Goal: Transaction & Acquisition: Purchase product/service

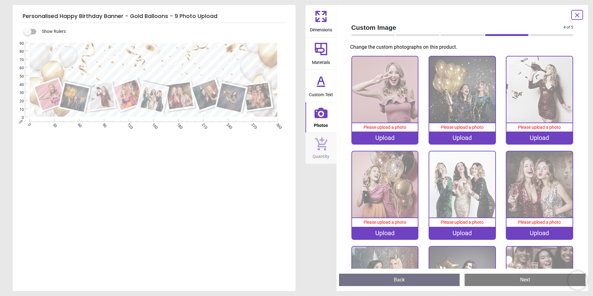
click at [380, 135] on div "Upload" at bounding box center [385, 138] width 66 height 12
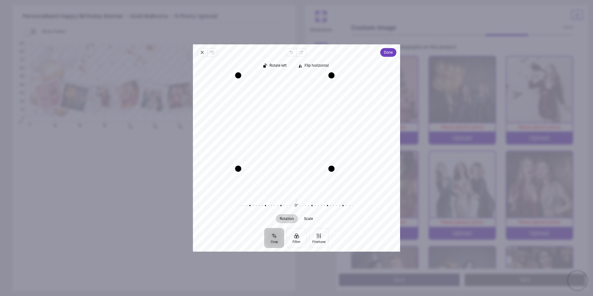
drag, startPoint x: 354, startPoint y: 191, endPoint x: 327, endPoint y: 170, distance: 33.5
click at [329, 170] on div "Drag corner br" at bounding box center [332, 169] width 6 height 6
click at [387, 52] on span "Done" at bounding box center [388, 52] width 9 height 7
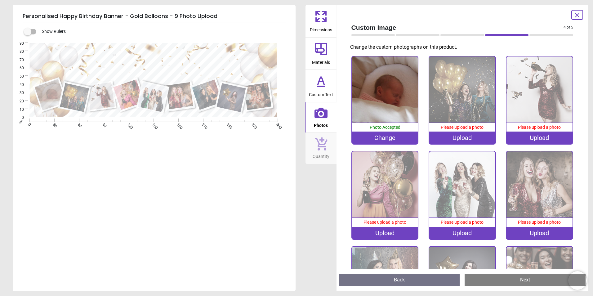
click at [471, 136] on div "Upload" at bounding box center [462, 138] width 66 height 12
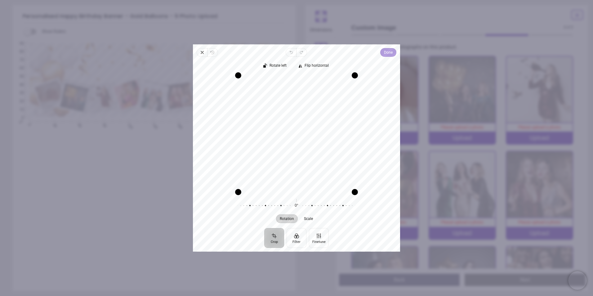
click at [386, 52] on span "Done" at bounding box center [388, 52] width 9 height 7
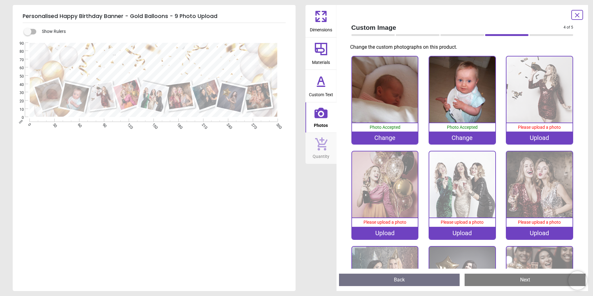
click at [529, 137] on div "Upload" at bounding box center [540, 138] width 66 height 12
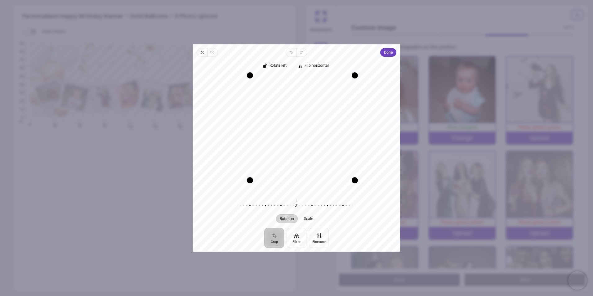
drag, startPoint x: 238, startPoint y: 191, endPoint x: 272, endPoint y: 198, distance: 35.1
click at [272, 198] on div "Rotate left Flip horizontal Recenter Rotation Scale 0° Reset" at bounding box center [296, 142] width 207 height 171
click at [381, 52] on button "Done" at bounding box center [388, 52] width 16 height 9
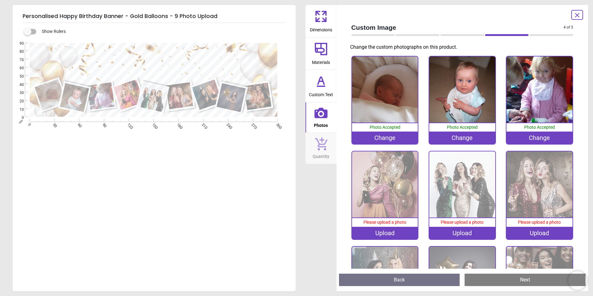
click at [380, 229] on div "Upload" at bounding box center [385, 233] width 66 height 12
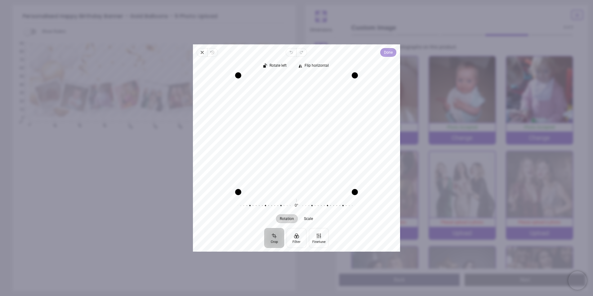
click at [391, 52] on span "Done" at bounding box center [388, 52] width 9 height 7
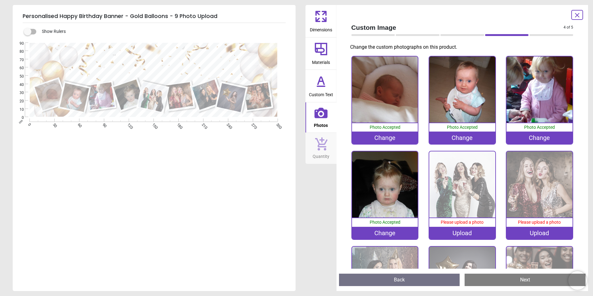
click at [453, 230] on div "Upload" at bounding box center [462, 233] width 66 height 12
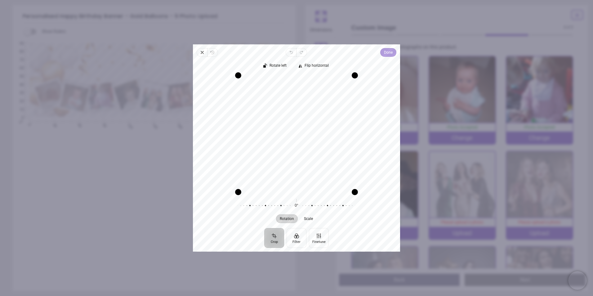
click at [386, 54] on span "Done" at bounding box center [388, 52] width 9 height 7
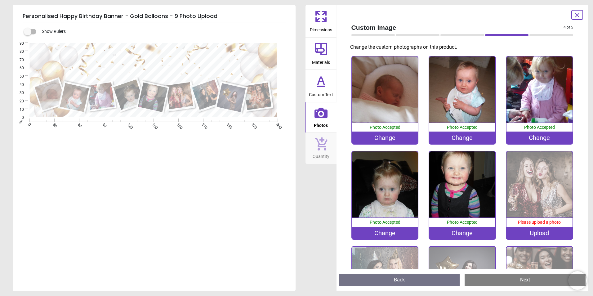
click at [527, 233] on div "Upload" at bounding box center [540, 233] width 66 height 12
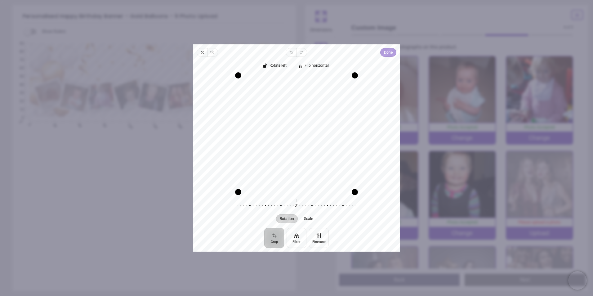
click at [385, 52] on span "Done" at bounding box center [388, 52] width 9 height 7
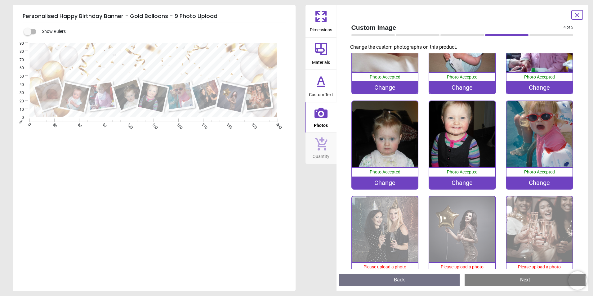
scroll to position [70, 0]
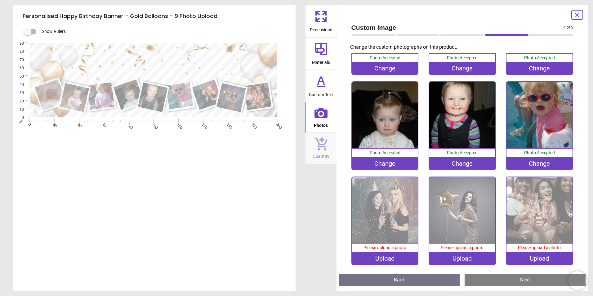
click at [392, 259] on div "Upload" at bounding box center [385, 258] width 66 height 12
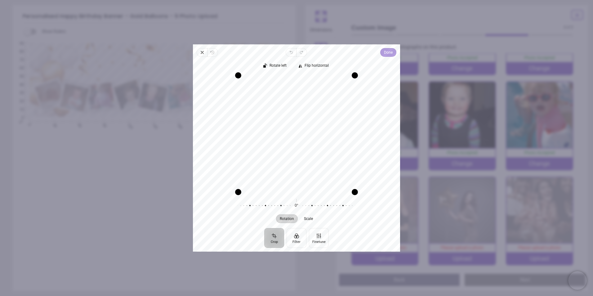
click at [388, 52] on span "Done" at bounding box center [388, 52] width 9 height 7
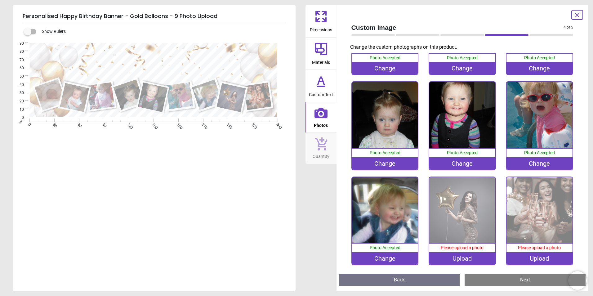
click at [478, 254] on div "Upload" at bounding box center [462, 258] width 66 height 12
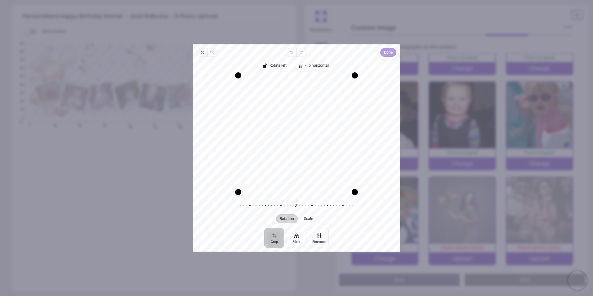
click at [386, 53] on span "Done" at bounding box center [388, 52] width 9 height 7
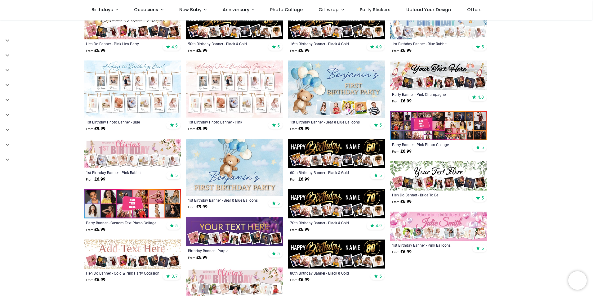
scroll to position [248, 0]
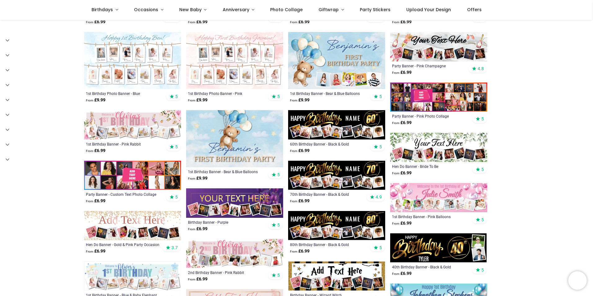
scroll to position [155, 0]
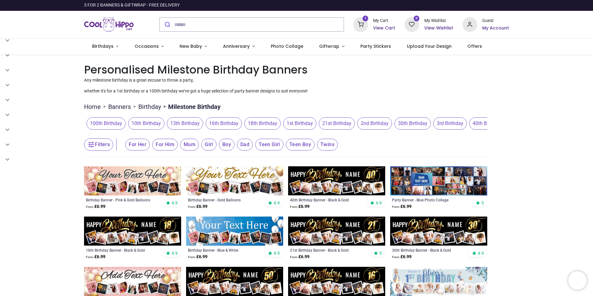
click at [267, 120] on span "18th Birthday" at bounding box center [263, 123] width 36 height 12
click at [262, 124] on span "18th Birthday" at bounding box center [263, 123] width 36 height 12
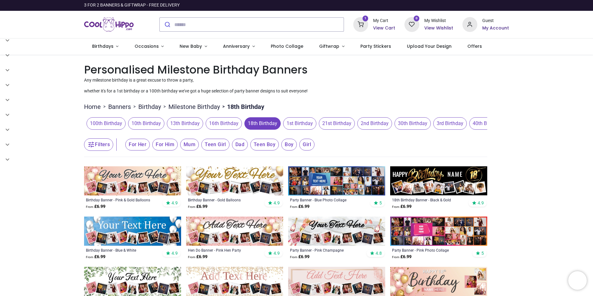
click at [464, 180] on img at bounding box center [438, 180] width 97 height 29
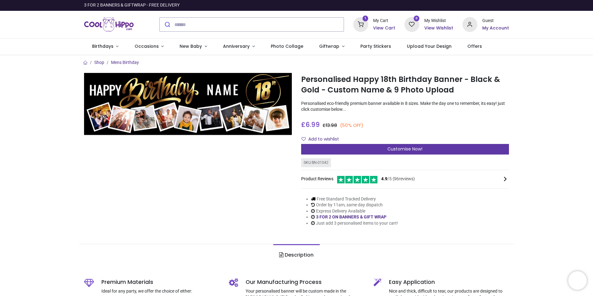
click at [403, 148] on span "Customise Now!" at bounding box center [405, 149] width 35 height 6
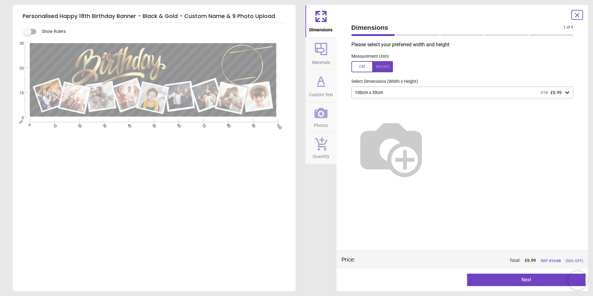
click at [407, 94] on div "100cm x 30cm £14 £6.99" at bounding box center [459, 92] width 210 height 5
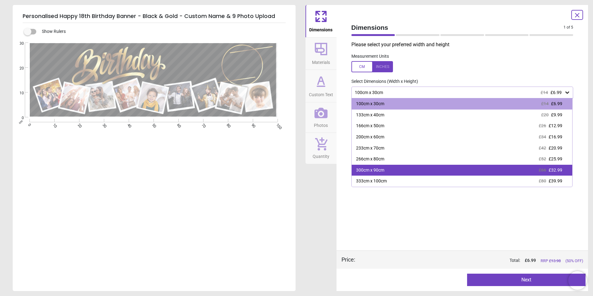
click at [384, 168] on div "300cm x 90cm" at bounding box center [370, 170] width 28 height 6
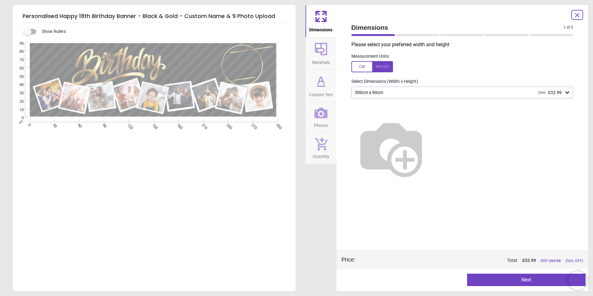
click at [532, 280] on button "Next" at bounding box center [526, 280] width 119 height 12
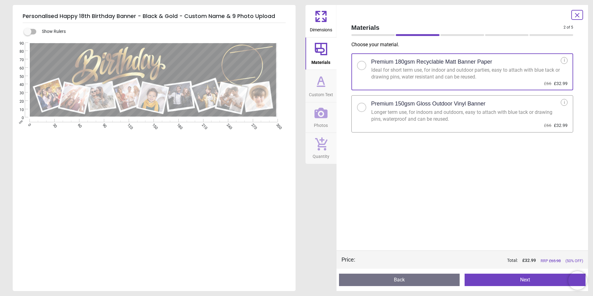
click at [532, 280] on button "Next" at bounding box center [525, 280] width 121 height 12
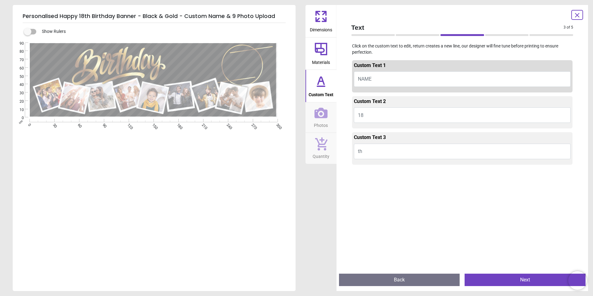
click at [394, 78] on button "NAME" at bounding box center [462, 79] width 217 height 16
type textarea "*****"
click at [422, 144] on button "th" at bounding box center [462, 152] width 217 height 16
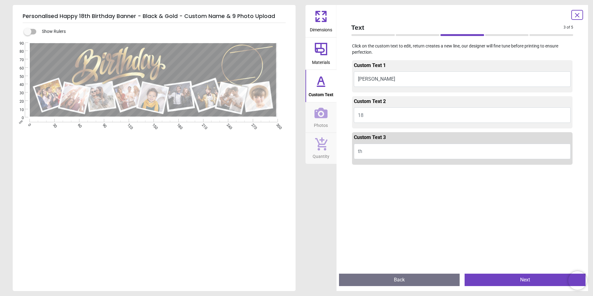
click at [503, 282] on button "Next" at bounding box center [525, 280] width 121 height 12
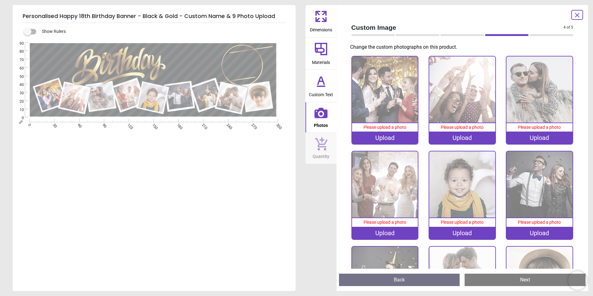
click at [397, 136] on div "Upload" at bounding box center [385, 138] width 66 height 12
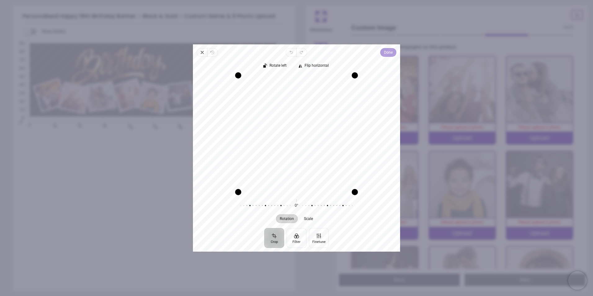
click at [386, 51] on span "Done" at bounding box center [388, 52] width 9 height 7
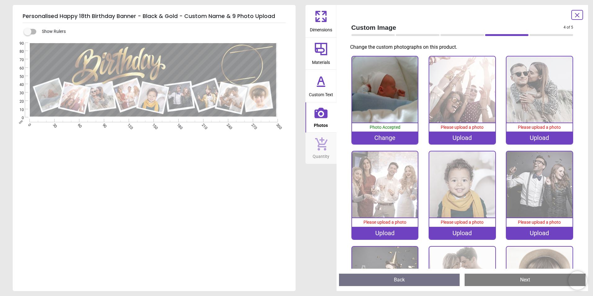
click at [452, 133] on div "Upload" at bounding box center [462, 138] width 66 height 12
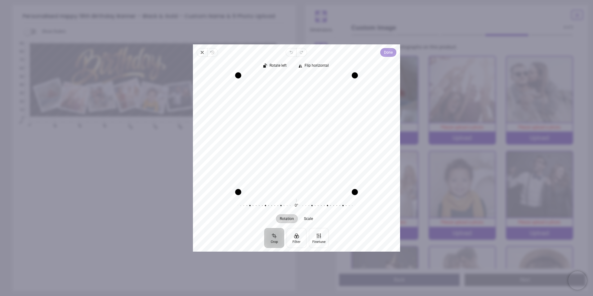
click at [388, 54] on span "Done" at bounding box center [388, 52] width 9 height 7
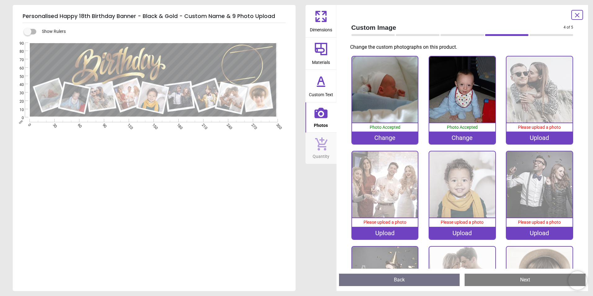
click at [521, 139] on div "Upload" at bounding box center [540, 138] width 66 height 12
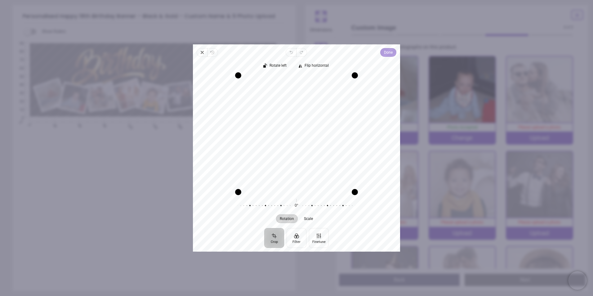
click at [388, 53] on span "Done" at bounding box center [388, 52] width 9 height 7
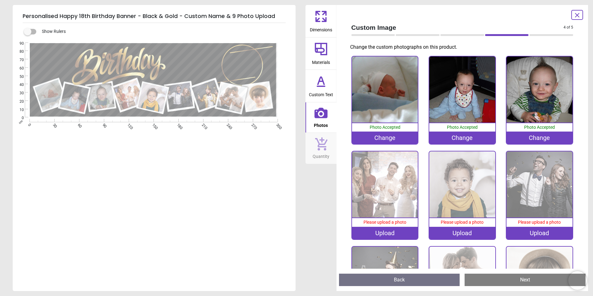
click at [391, 229] on div "Upload" at bounding box center [385, 233] width 66 height 12
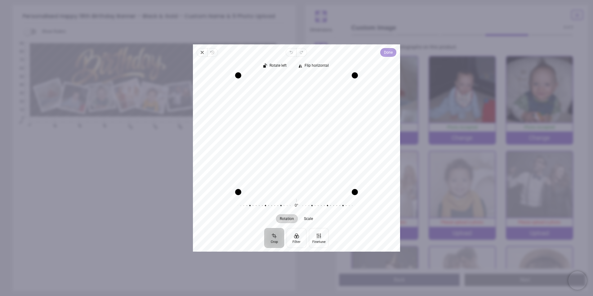
click at [386, 55] on span "Done" at bounding box center [388, 52] width 9 height 7
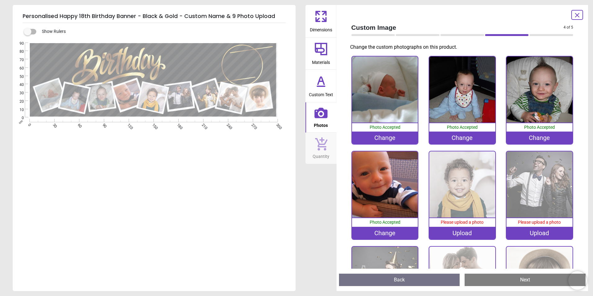
click at [471, 229] on div "Upload" at bounding box center [462, 233] width 66 height 12
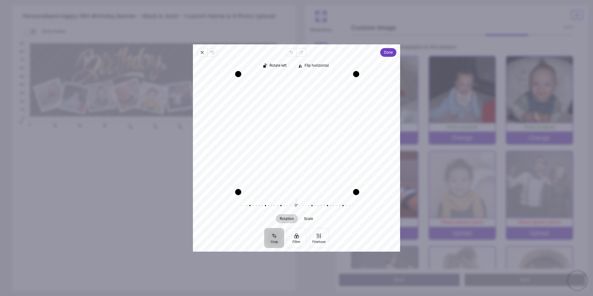
drag, startPoint x: 356, startPoint y: 74, endPoint x: 361, endPoint y: 119, distance: 44.7
click at [382, 97] on div "Recenter" at bounding box center [296, 133] width 197 height 117
click at [286, 131] on div "Recenter" at bounding box center [296, 133] width 197 height 117
drag, startPoint x: 289, startPoint y: 111, endPoint x: 288, endPoint y: 135, distance: 24.2
click at [288, 135] on div "Recenter" at bounding box center [296, 133] width 197 height 117
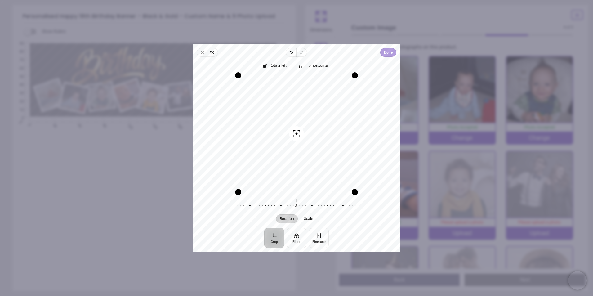
click at [386, 53] on span "Done" at bounding box center [388, 52] width 9 height 7
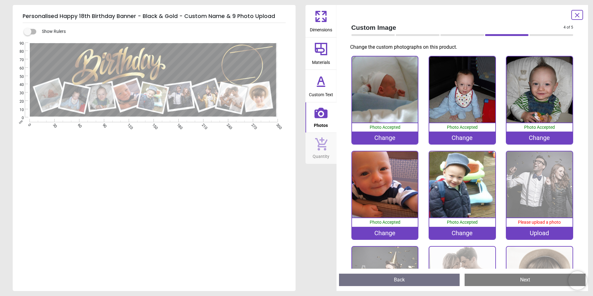
click at [532, 231] on div "Upload" at bounding box center [540, 233] width 66 height 12
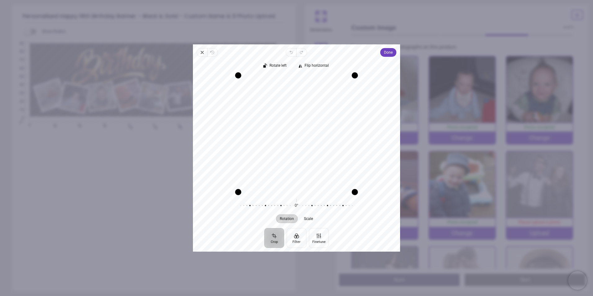
drag, startPoint x: 310, startPoint y: 103, endPoint x: 353, endPoint y: 76, distance: 50.3
click at [309, 118] on div "Recenter" at bounding box center [296, 133] width 197 height 117
click at [384, 50] on button "Done" at bounding box center [388, 52] width 16 height 9
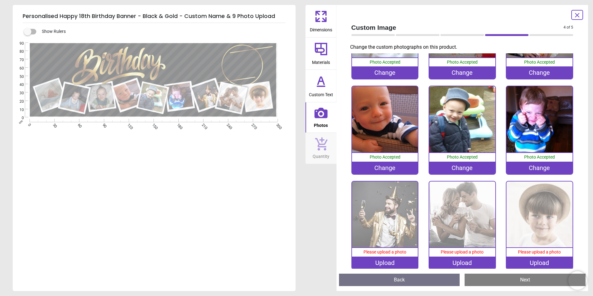
scroll to position [70, 0]
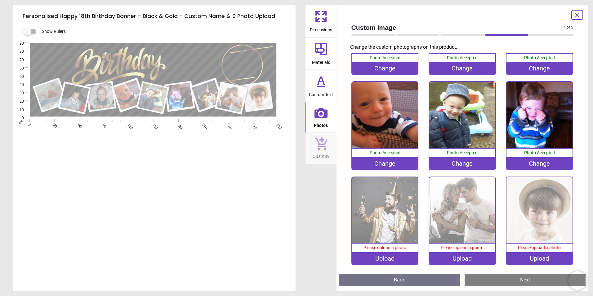
click at [374, 256] on div "Upload" at bounding box center [385, 258] width 66 height 12
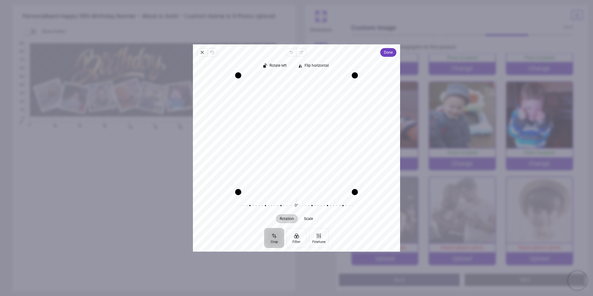
click at [274, 138] on div "Recenter" at bounding box center [296, 133] width 197 height 117
drag, startPoint x: 296, startPoint y: 128, endPoint x: 307, endPoint y: 129, distance: 11.2
click at [307, 129] on div "Recenter" at bounding box center [296, 133] width 197 height 117
click at [388, 55] on span "Done" at bounding box center [388, 52] width 9 height 7
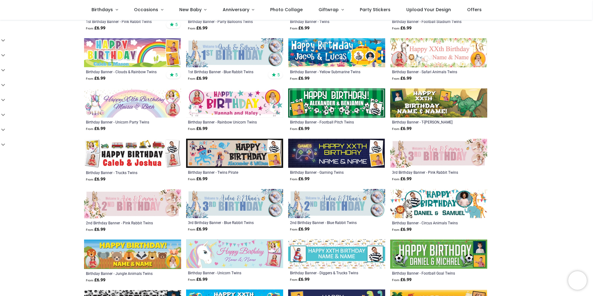
scroll to position [279, 0]
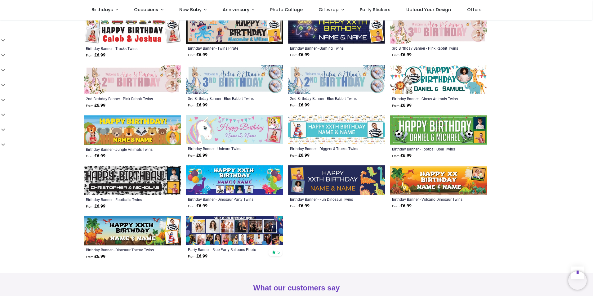
click at [252, 227] on img at bounding box center [234, 230] width 97 height 29
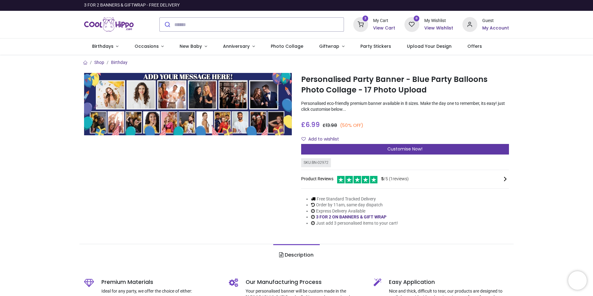
click at [384, 149] on div "Customise Now!" at bounding box center [405, 149] width 208 height 11
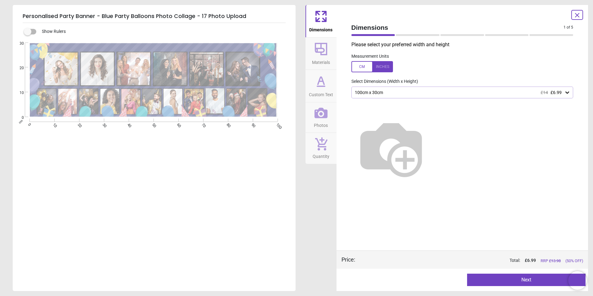
click at [388, 92] on div "100cm x 30cm £14 £6.99" at bounding box center [459, 92] width 210 height 5
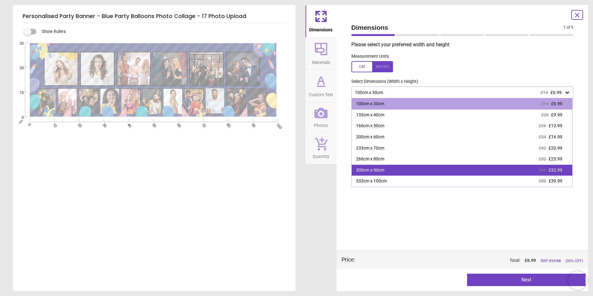
click at [372, 169] on div "300cm x 90cm" at bounding box center [370, 170] width 28 height 6
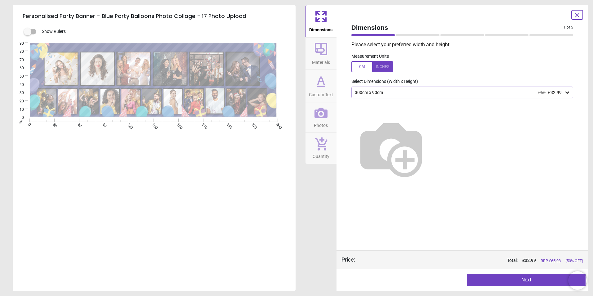
click at [521, 277] on button "Next" at bounding box center [526, 280] width 119 height 12
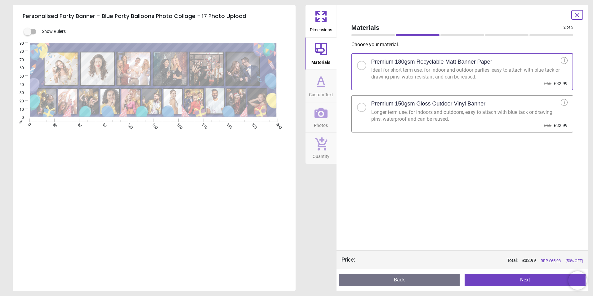
click at [500, 281] on button "Next" at bounding box center [525, 280] width 121 height 12
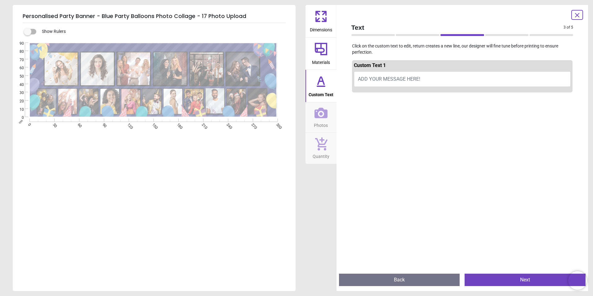
click at [394, 76] on span "ADD YOUR MESSAGE HERE!" at bounding box center [389, 79] width 62 height 6
type textarea "**********"
click at [494, 278] on button "Next" at bounding box center [525, 280] width 121 height 12
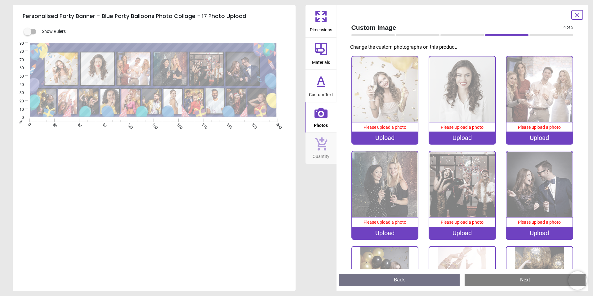
click at [385, 137] on div "Upload" at bounding box center [385, 138] width 66 height 12
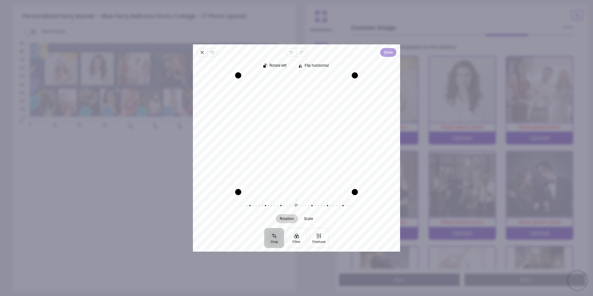
click at [387, 49] on span "Done" at bounding box center [388, 52] width 9 height 7
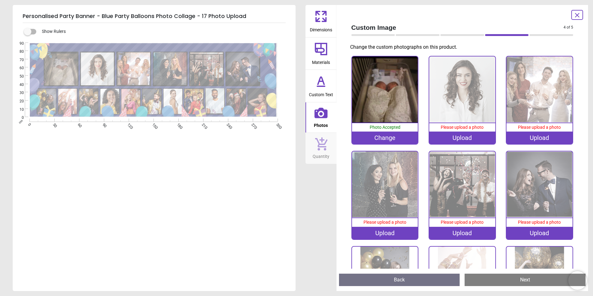
click at [444, 135] on div "Upload" at bounding box center [462, 138] width 66 height 12
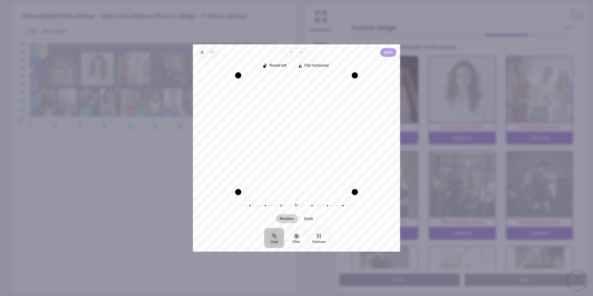
click at [386, 51] on span "Done" at bounding box center [388, 52] width 9 height 7
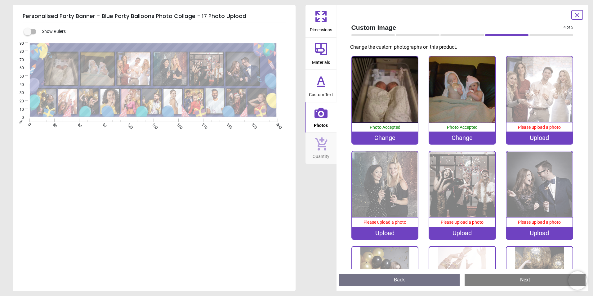
click at [544, 138] on div "Upload" at bounding box center [540, 138] width 66 height 12
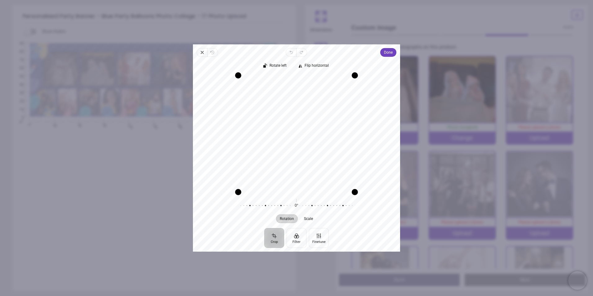
drag, startPoint x: 303, startPoint y: 171, endPoint x: 332, endPoint y: 172, distance: 29.2
click at [332, 172] on div "Recenter" at bounding box center [296, 133] width 197 height 117
click at [385, 55] on span "Done" at bounding box center [388, 52] width 9 height 7
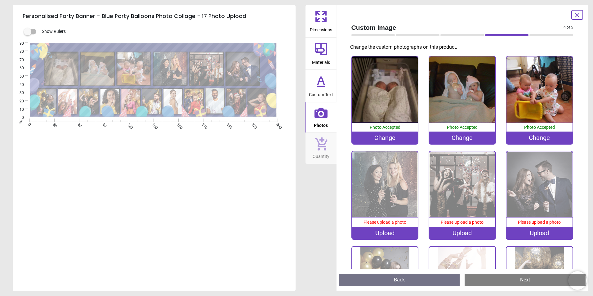
click at [382, 230] on div "Upload" at bounding box center [385, 233] width 66 height 12
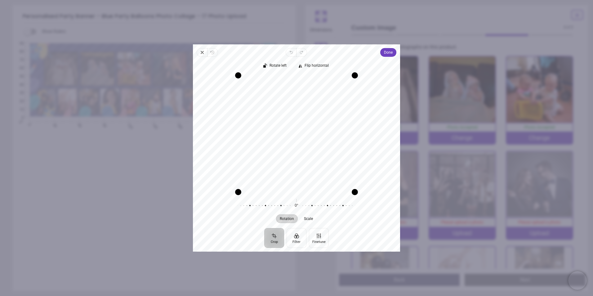
drag, startPoint x: 281, startPoint y: 149, endPoint x: 301, endPoint y: 147, distance: 19.6
click at [301, 147] on div "Recenter" at bounding box center [296, 133] width 197 height 117
drag, startPoint x: 355, startPoint y: 74, endPoint x: 351, endPoint y: 100, distance: 26.6
click at [353, 100] on div "Recenter" at bounding box center [296, 133] width 197 height 117
drag, startPoint x: 300, startPoint y: 125, endPoint x: 286, endPoint y: 126, distance: 13.4
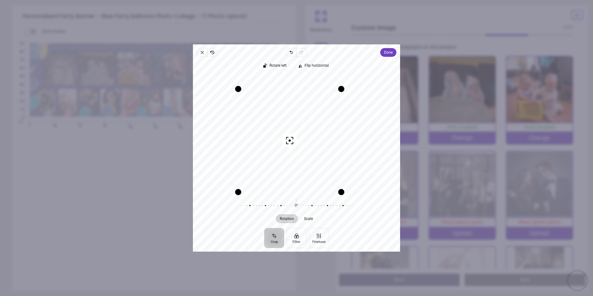
click at [286, 126] on div "Recenter" at bounding box center [296, 133] width 197 height 117
click at [384, 55] on span "Done" at bounding box center [388, 52] width 9 height 7
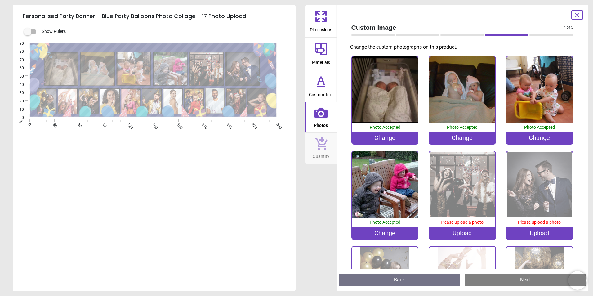
click at [469, 231] on div "Upload" at bounding box center [462, 233] width 66 height 12
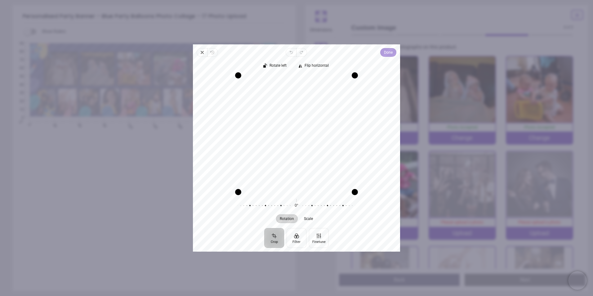
click at [385, 55] on span "Done" at bounding box center [388, 52] width 9 height 7
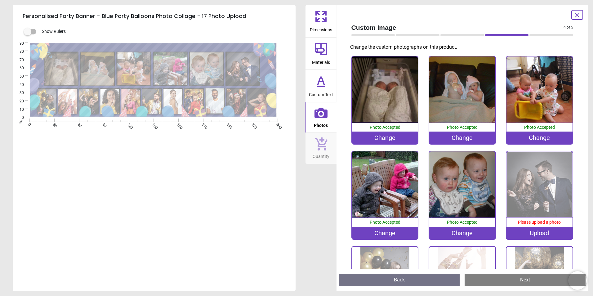
click at [538, 231] on div "Upload" at bounding box center [540, 233] width 66 height 12
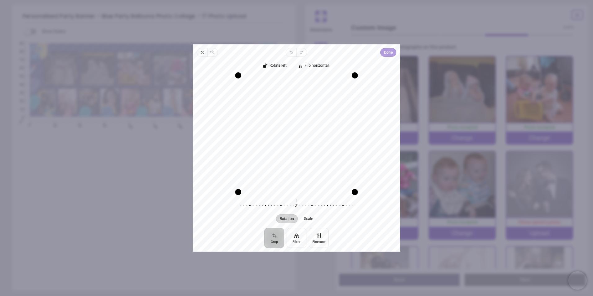
click at [389, 53] on span "Done" at bounding box center [388, 52] width 9 height 7
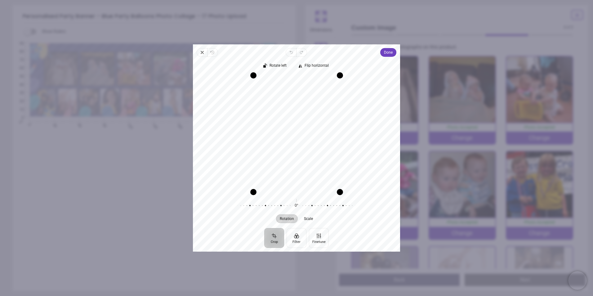
scroll to position [138, 0]
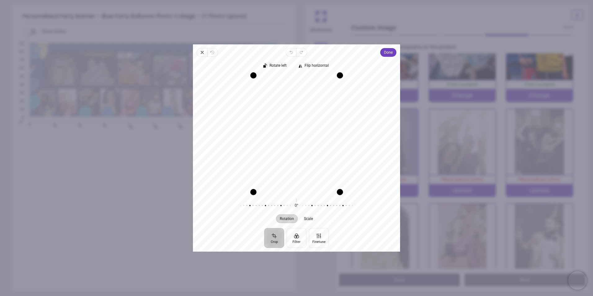
click at [295, 139] on div "Recenter" at bounding box center [296, 133] width 197 height 117
click at [384, 52] on span "Done" at bounding box center [388, 52] width 9 height 7
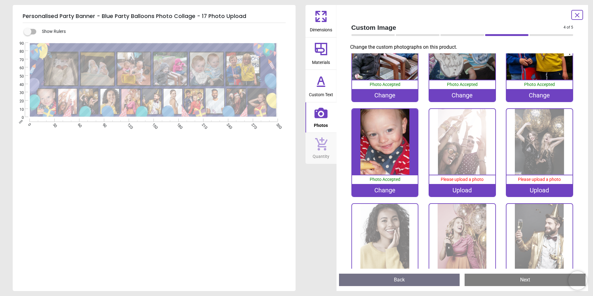
click at [460, 185] on div "Upload" at bounding box center [462, 190] width 66 height 12
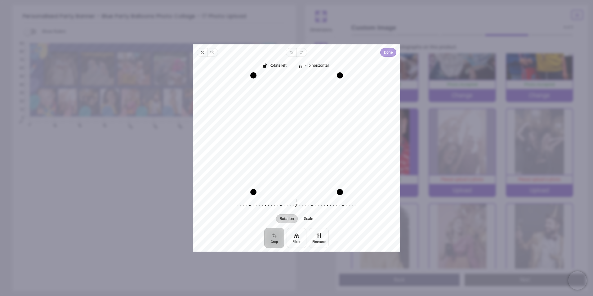
click at [387, 53] on span "Done" at bounding box center [388, 52] width 9 height 7
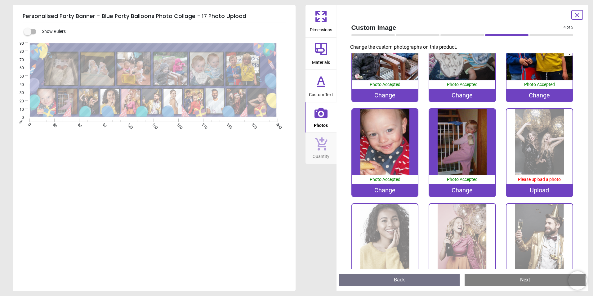
click at [528, 187] on div "Upload" at bounding box center [540, 190] width 66 height 12
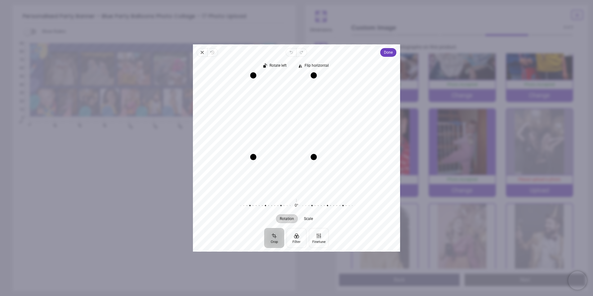
drag, startPoint x: 340, startPoint y: 190, endPoint x: 328, endPoint y: 143, distance: 48.8
click at [328, 143] on div "Recenter" at bounding box center [296, 133] width 197 height 117
drag, startPoint x: 293, startPoint y: 136, endPoint x: 290, endPoint y: 94, distance: 42.3
click at [290, 94] on div "Recenter" at bounding box center [296, 133] width 197 height 117
click at [384, 51] on button "Done" at bounding box center [388, 52] width 16 height 9
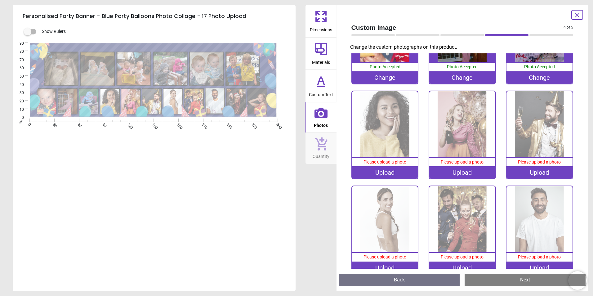
scroll to position [252, 0]
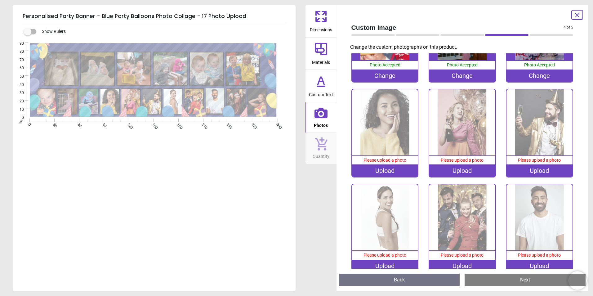
click at [381, 165] on div "Upload" at bounding box center [385, 170] width 66 height 12
click at [388, 167] on div "Upload" at bounding box center [385, 170] width 66 height 12
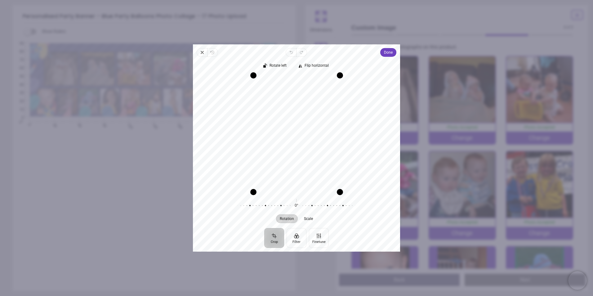
scroll to position [252, 0]
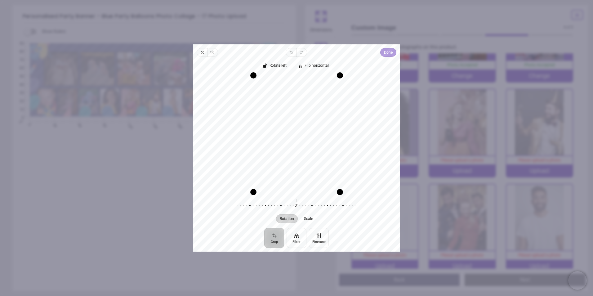
click at [389, 55] on span "Done" at bounding box center [388, 52] width 9 height 7
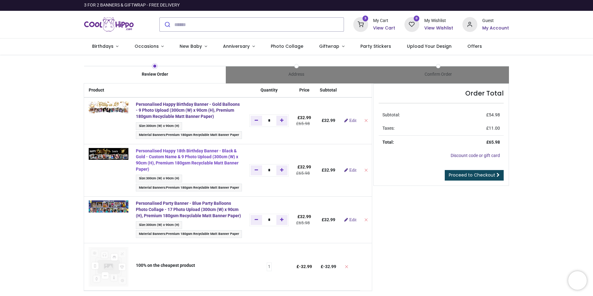
click at [169, 151] on strong "Personalised Happy 18th Birthday Banner - Black & Gold - Custom Name & 9 Photo …" at bounding box center [187, 159] width 103 height 23
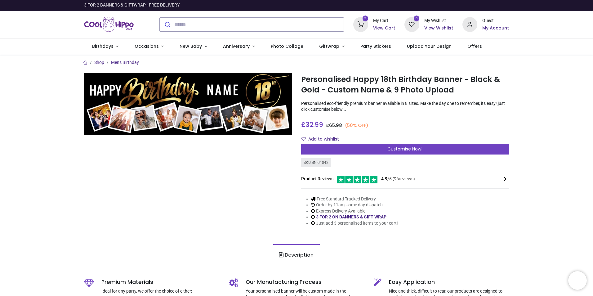
click at [377, 27] on h6 "View Cart" at bounding box center [384, 28] width 22 height 6
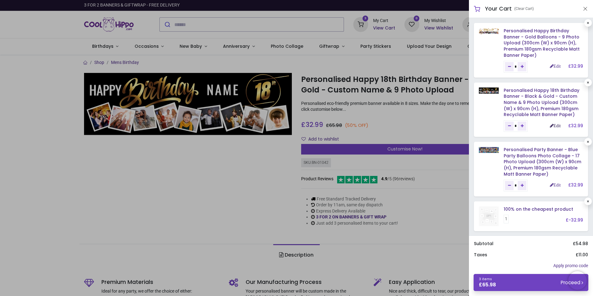
click at [555, 127] on link "Edit" at bounding box center [555, 125] width 11 height 4
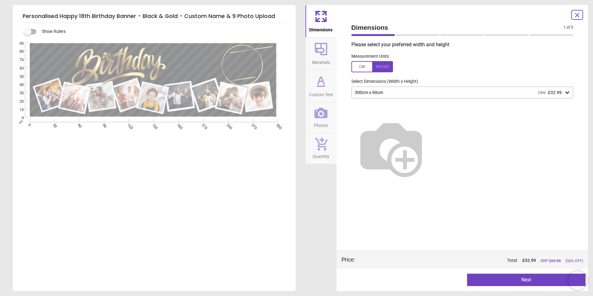
type textarea "*****"
type textarea "**"
type textarea "*****"
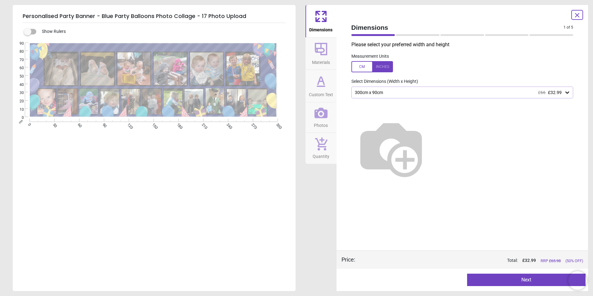
click at [319, 88] on icon at bounding box center [321, 81] width 15 height 15
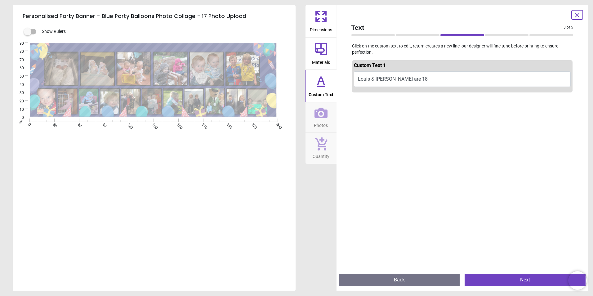
click at [388, 79] on button "Louis & Tilly are 18" at bounding box center [462, 79] width 217 height 16
click at [384, 79] on button "Louis & Tilly are 18" at bounding box center [462, 79] width 217 height 16
type textarea "*"
type textarea "**********"
click at [495, 277] on button "Next" at bounding box center [525, 280] width 121 height 12
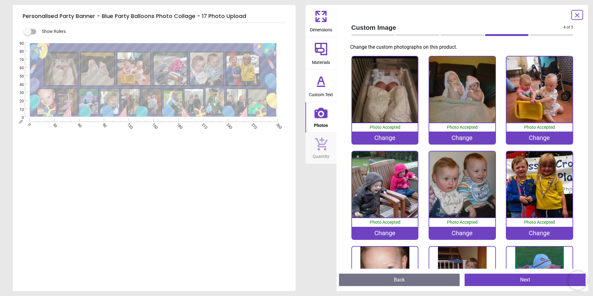
click at [316, 27] on span "Dimensions" at bounding box center [321, 28] width 22 height 9
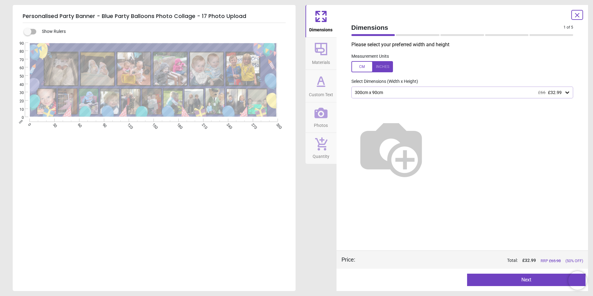
click at [406, 91] on div "300cm x 90cm £66 £32.99" at bounding box center [459, 92] width 210 height 5
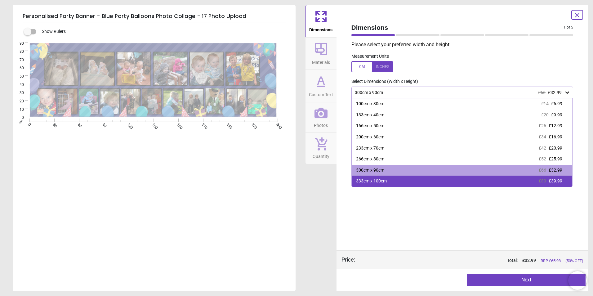
click at [475, 178] on div "333cm x 100cm £80 £39.99" at bounding box center [462, 181] width 221 height 11
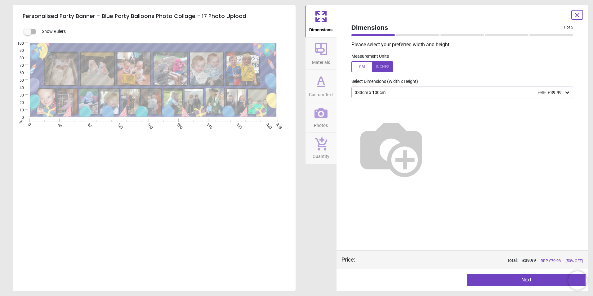
click at [437, 91] on div "333cm x 100cm £80 £39.99" at bounding box center [459, 92] width 210 height 5
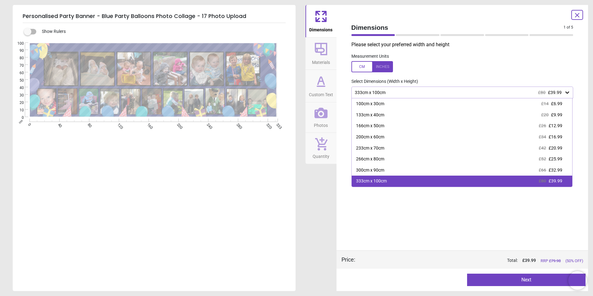
click at [394, 181] on div "333cm x 100cm £80 £39.99" at bounding box center [462, 181] width 221 height 11
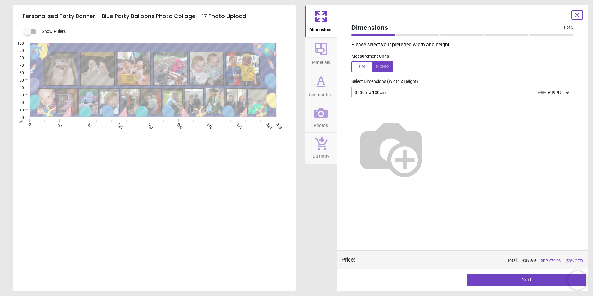
click at [573, 16] on div at bounding box center [578, 15] width 12 height 10
click at [577, 16] on icon at bounding box center [577, 14] width 7 height 7
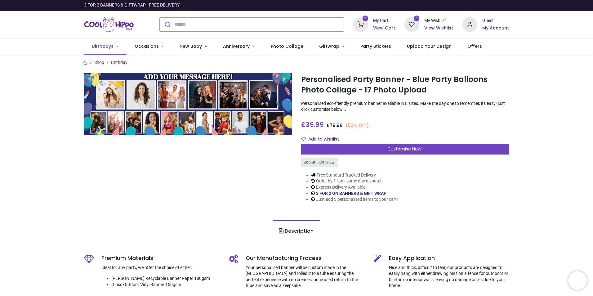
click at [111, 48] on span "Birthdays" at bounding box center [102, 46] width 21 height 6
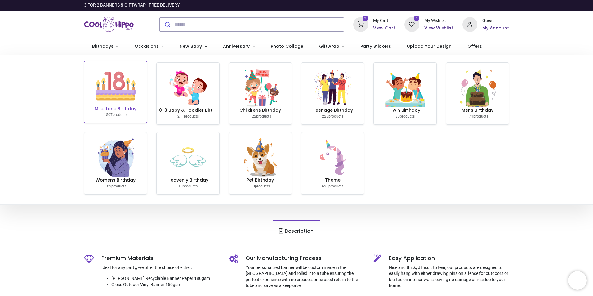
click at [116, 100] on img at bounding box center [116, 86] width 40 height 40
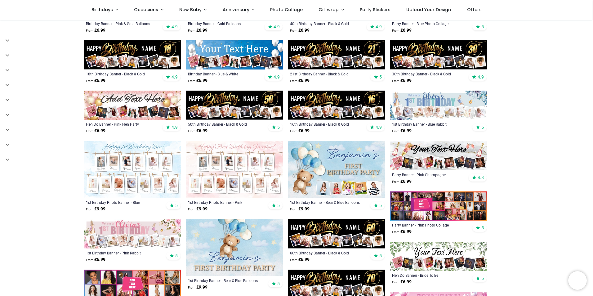
scroll to position [155, 0]
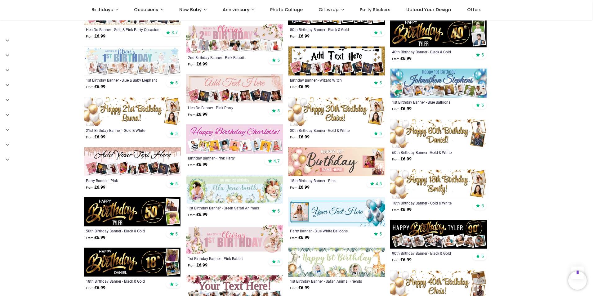
scroll to position [496, 0]
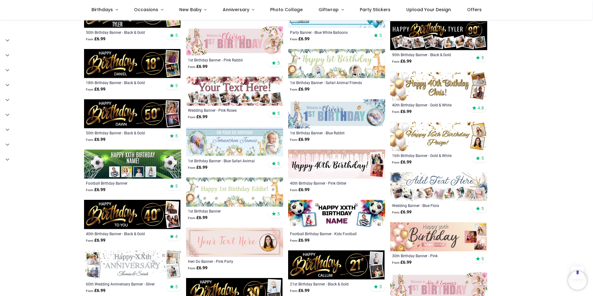
scroll to position [683, 0]
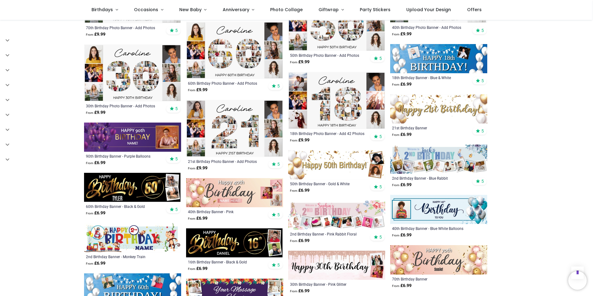
scroll to position [1303, 0]
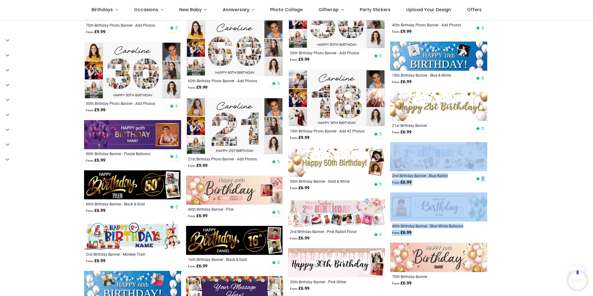
drag, startPoint x: 591, startPoint y: 223, endPoint x: 593, endPoint y: 151, distance: 72.0
click at [593, 151] on div "Login • Register Birthdays Milestone Birthday 1507 products 211" at bounding box center [296, 148] width 593 height 296
